Goal: Check status: Check status

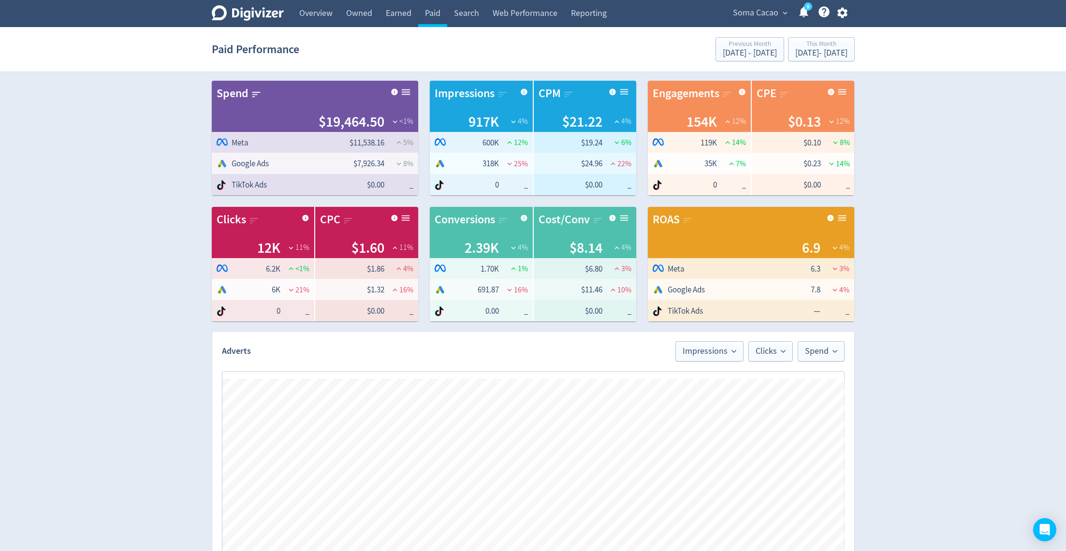
scroll to position [0, 2065]
click at [811, 45] on div "This Month" at bounding box center [821, 45] width 52 height 8
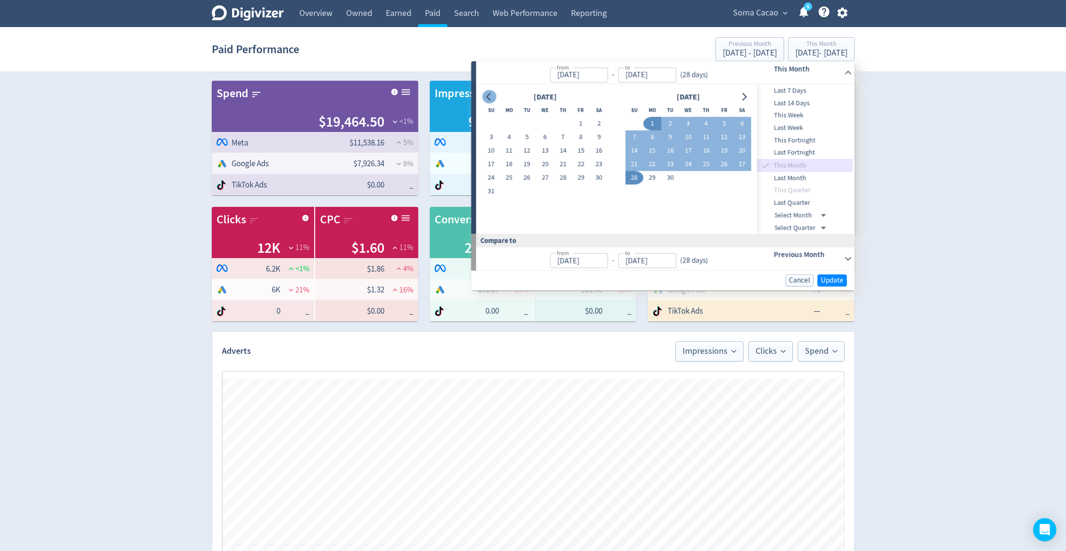
click at [492, 98] on icon "Go to previous month" at bounding box center [489, 97] width 8 height 8
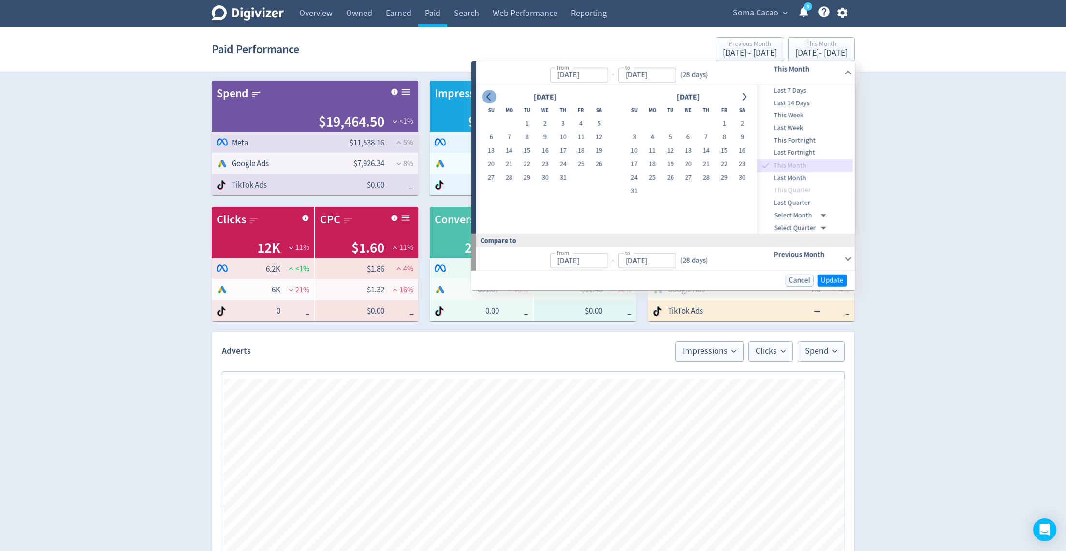
click at [492, 98] on icon "Go to previous month" at bounding box center [489, 97] width 8 height 8
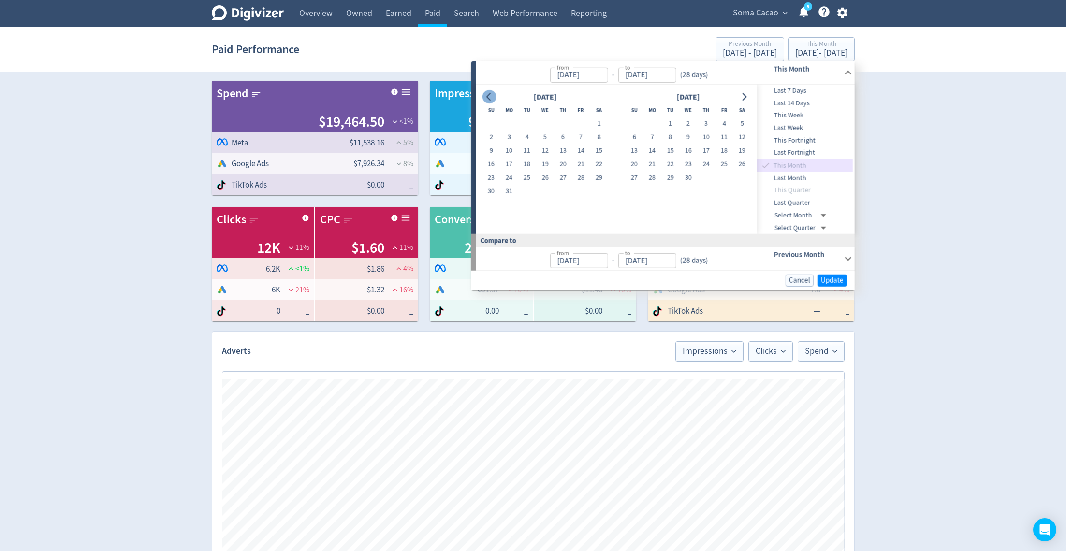
click at [492, 98] on icon "Go to previous month" at bounding box center [489, 97] width 8 height 8
click at [679, 121] on button "1" at bounding box center [688, 124] width 18 height 14
type input "[DATE]"
click at [743, 93] on icon "Go to next month" at bounding box center [744, 97] width 8 height 8
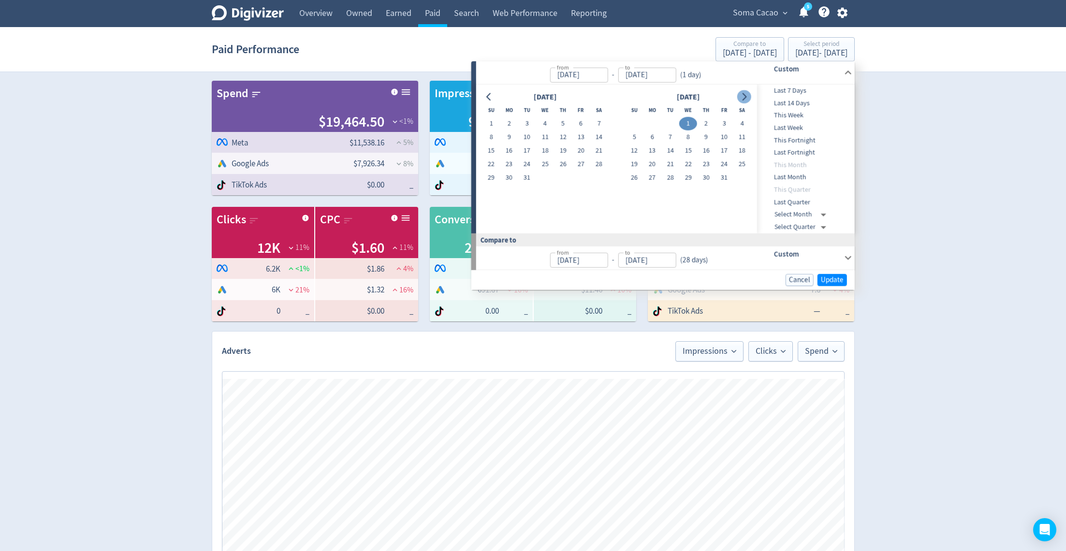
click at [743, 93] on icon "Go to next month" at bounding box center [744, 97] width 8 height 8
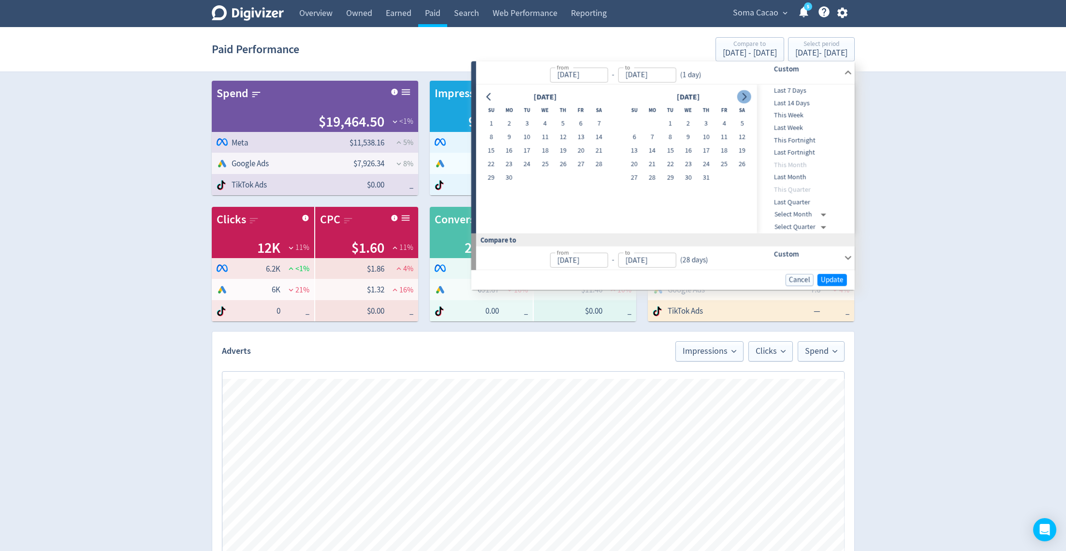
click at [743, 93] on icon "Go to next month" at bounding box center [744, 97] width 8 height 8
click at [526, 177] on button "30" at bounding box center [527, 178] width 18 height 14
type input "[DATE]"
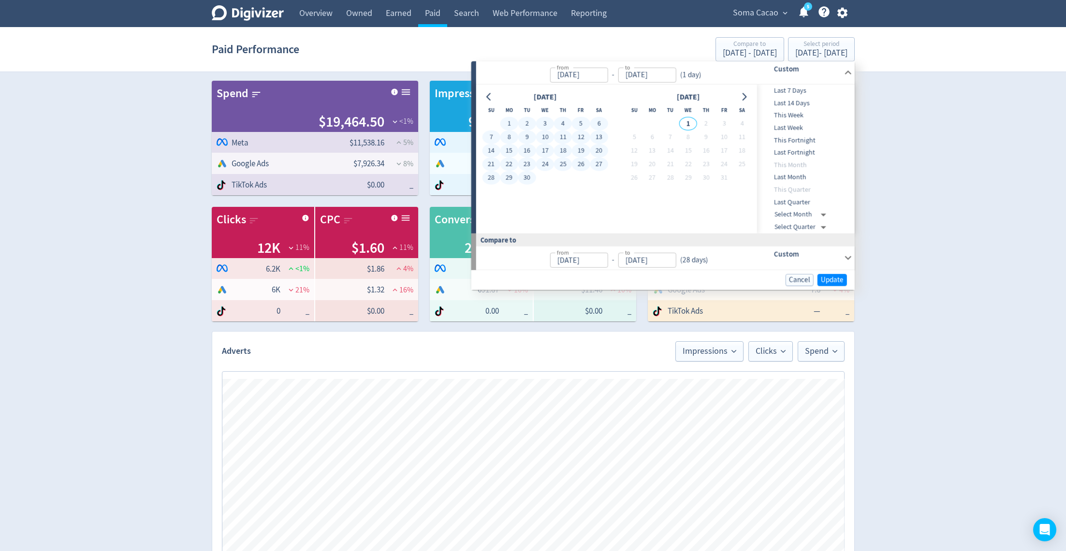
type input "[DATE]"
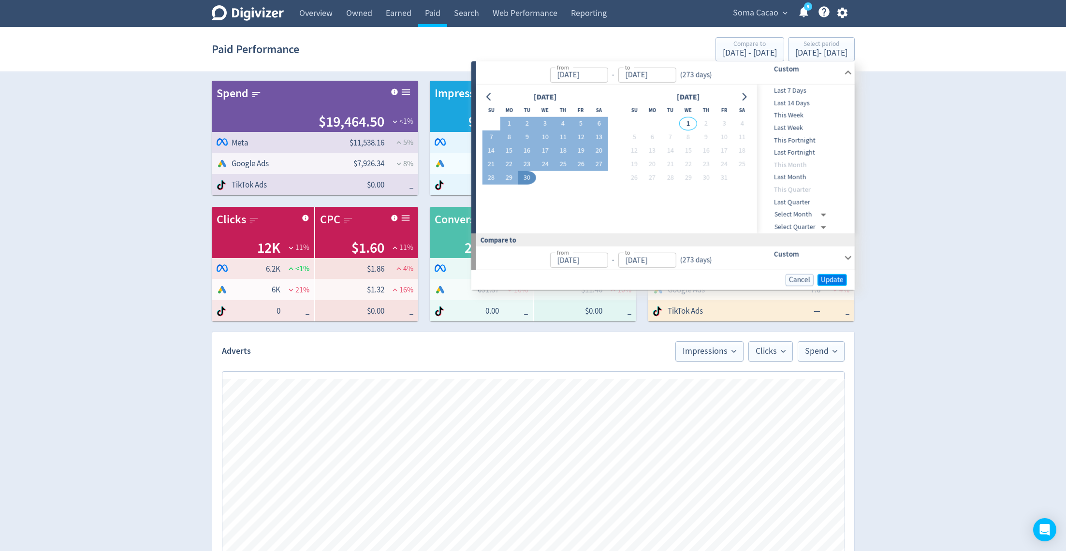
click at [824, 280] on span "Update" at bounding box center [832, 279] width 23 height 7
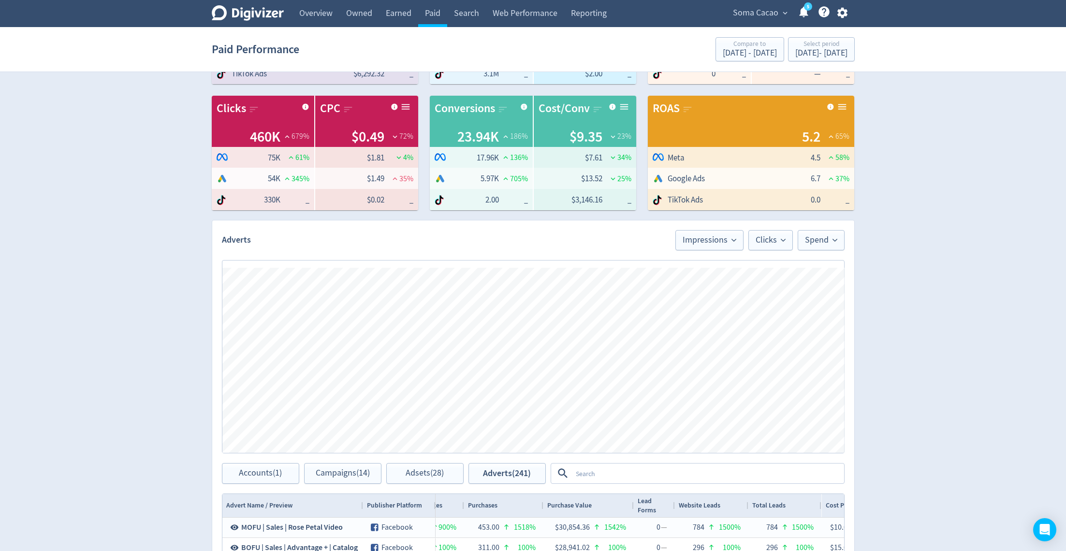
scroll to position [323, 0]
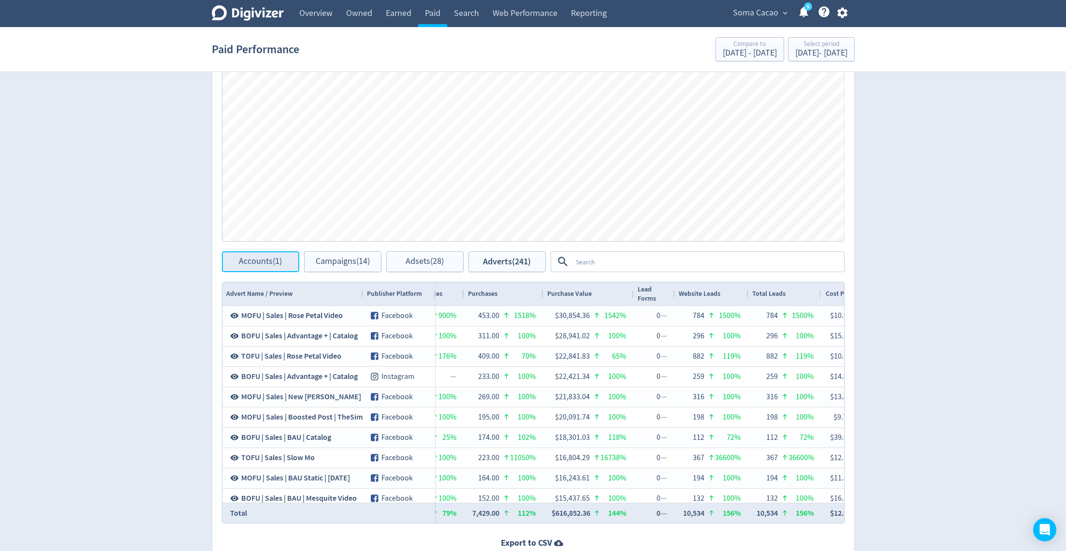
click at [265, 265] on span "Accounts (1)" at bounding box center [260, 261] width 43 height 9
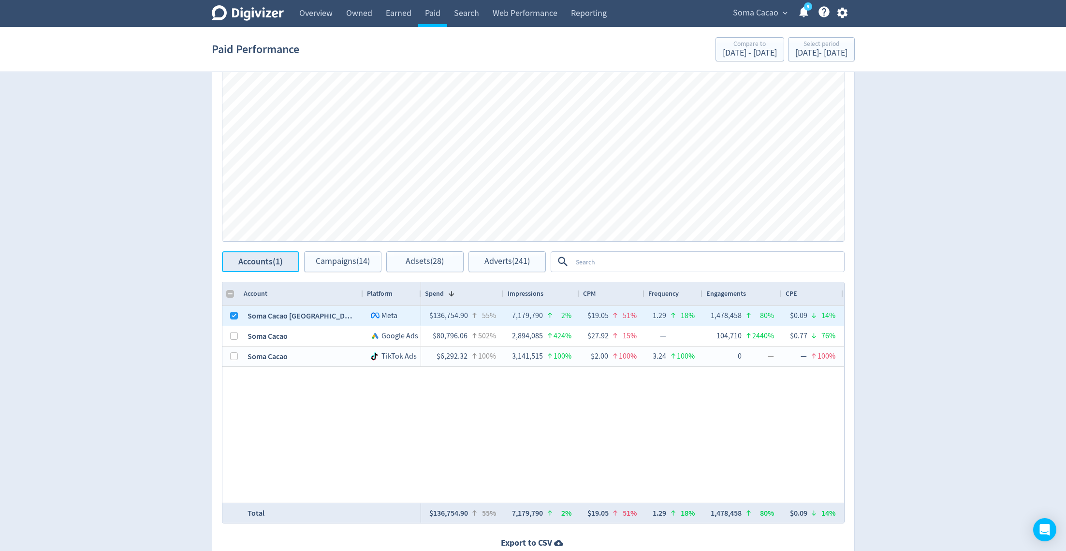
checkbox input "false"
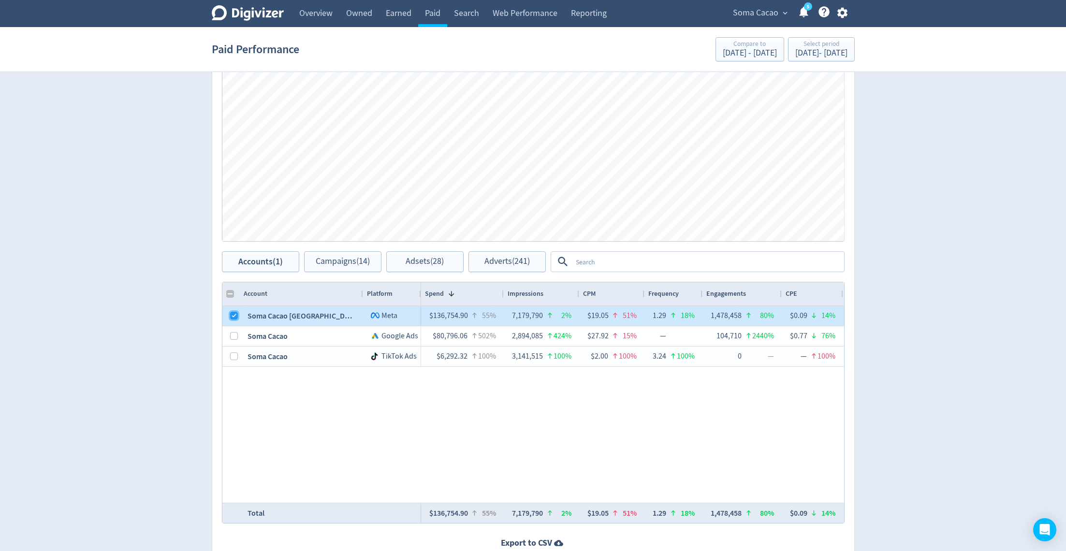
click at [234, 318] on input "Press Space to toggle row selection (checked)" at bounding box center [234, 316] width 8 height 8
checkbox input "false"
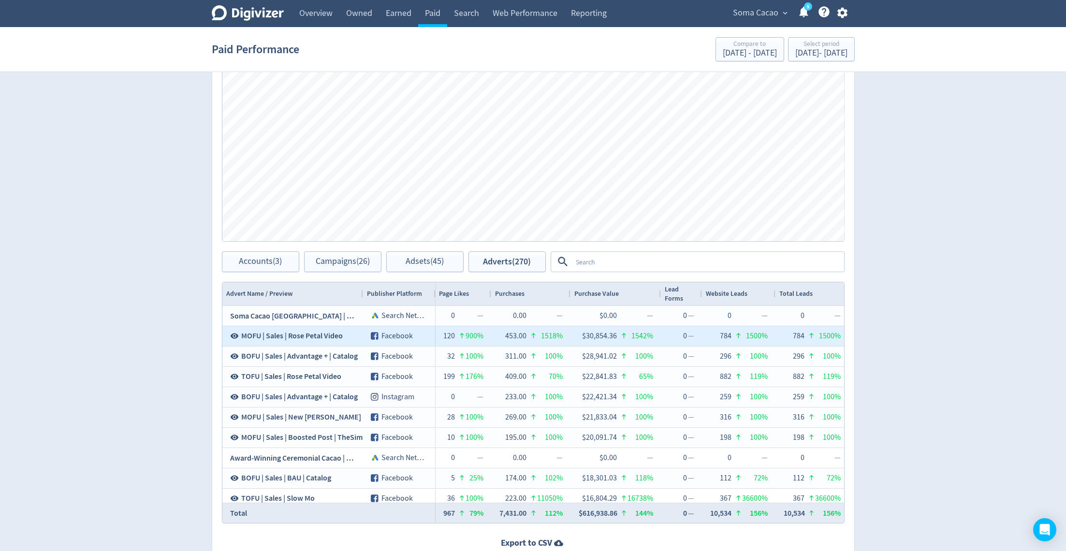
scroll to position [0, 2438]
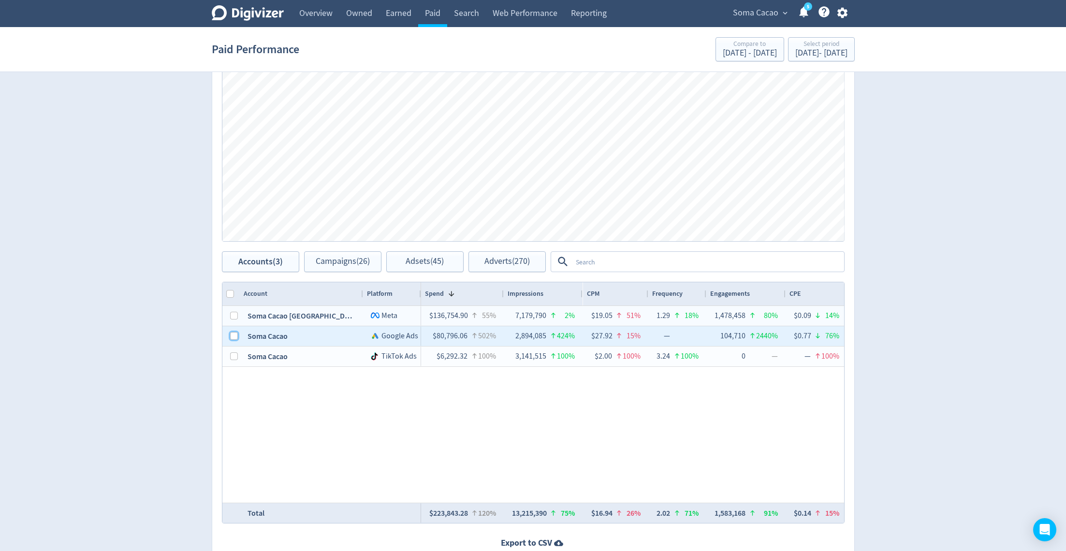
click at [231, 335] on input "Press Space to toggle row selection (unchecked)" at bounding box center [234, 336] width 8 height 8
checkbox input "true"
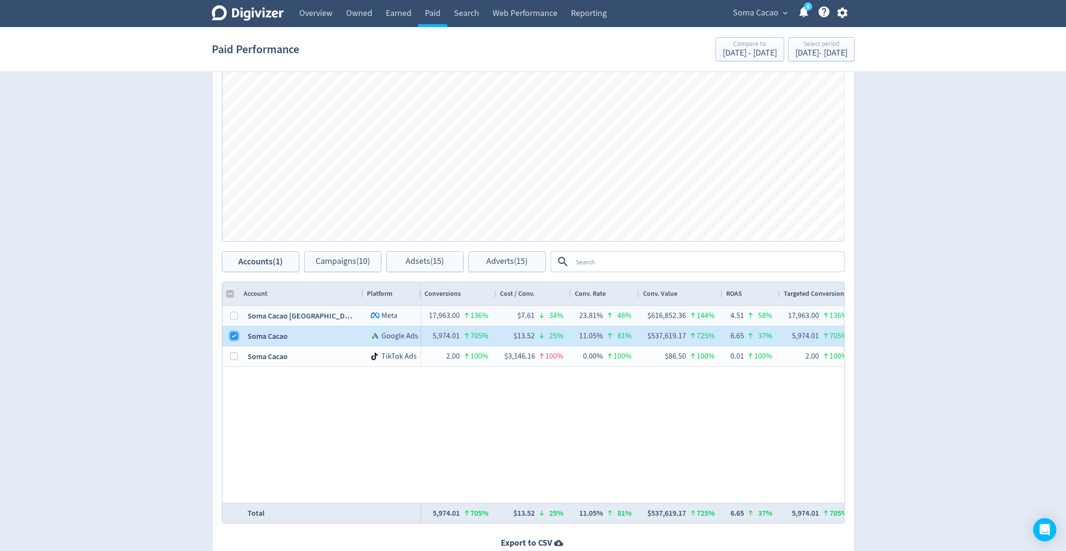
checkbox input "false"
